Goal: Find specific page/section: Find specific page/section

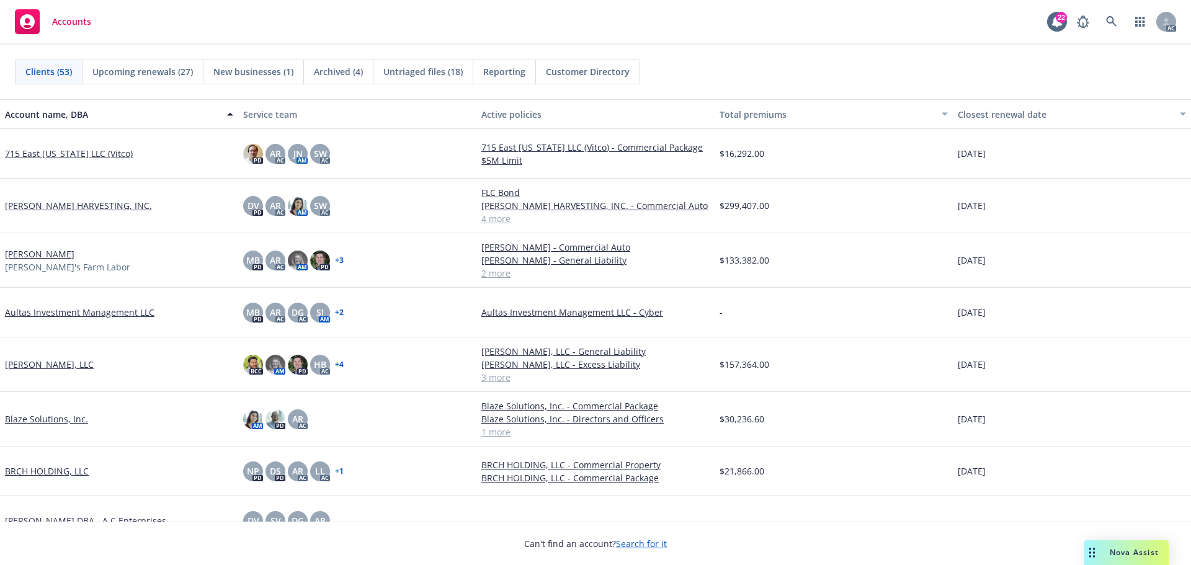
click at [154, 73] on span "Upcoming renewals (27)" at bounding box center [142, 71] width 101 height 13
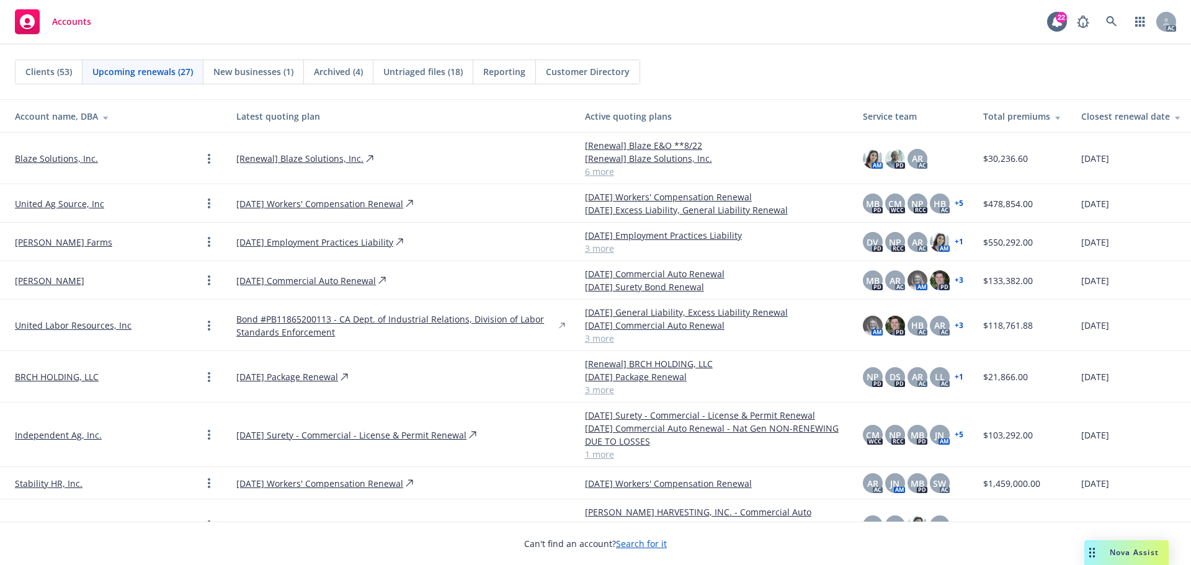
scroll to position [248, 0]
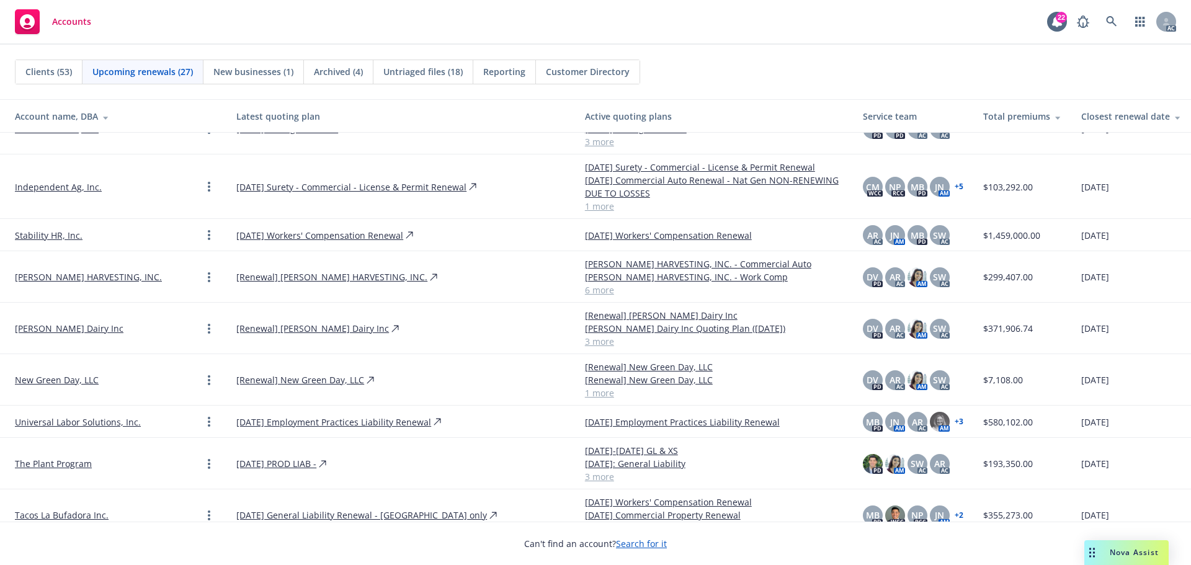
click at [80, 331] on link "[PERSON_NAME] Dairy Inc" at bounding box center [69, 328] width 109 height 13
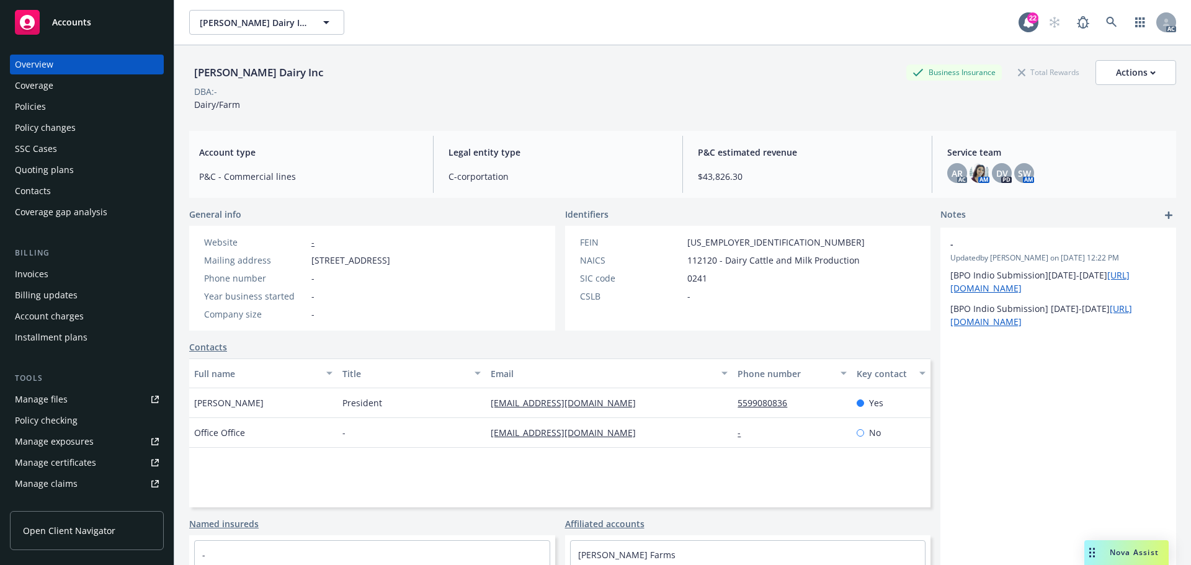
click at [76, 109] on div "Policies" at bounding box center [87, 107] width 144 height 20
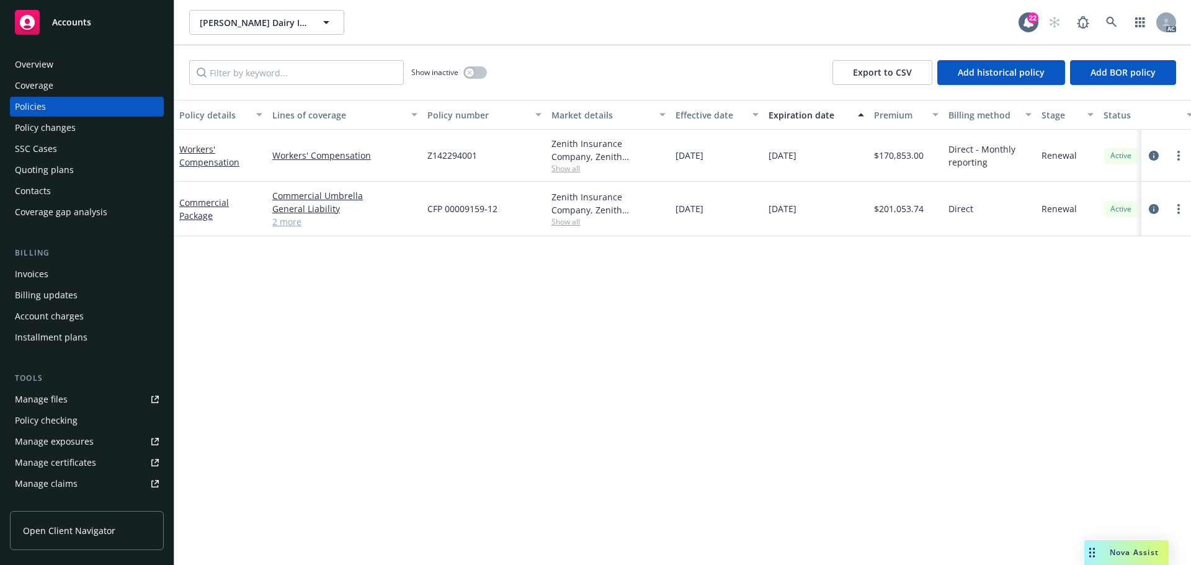
click at [442, 210] on span "CFP 00009159-12" at bounding box center [462, 208] width 70 height 13
copy span "CFP 00009159-12"
